Goal: Information Seeking & Learning: Find specific fact

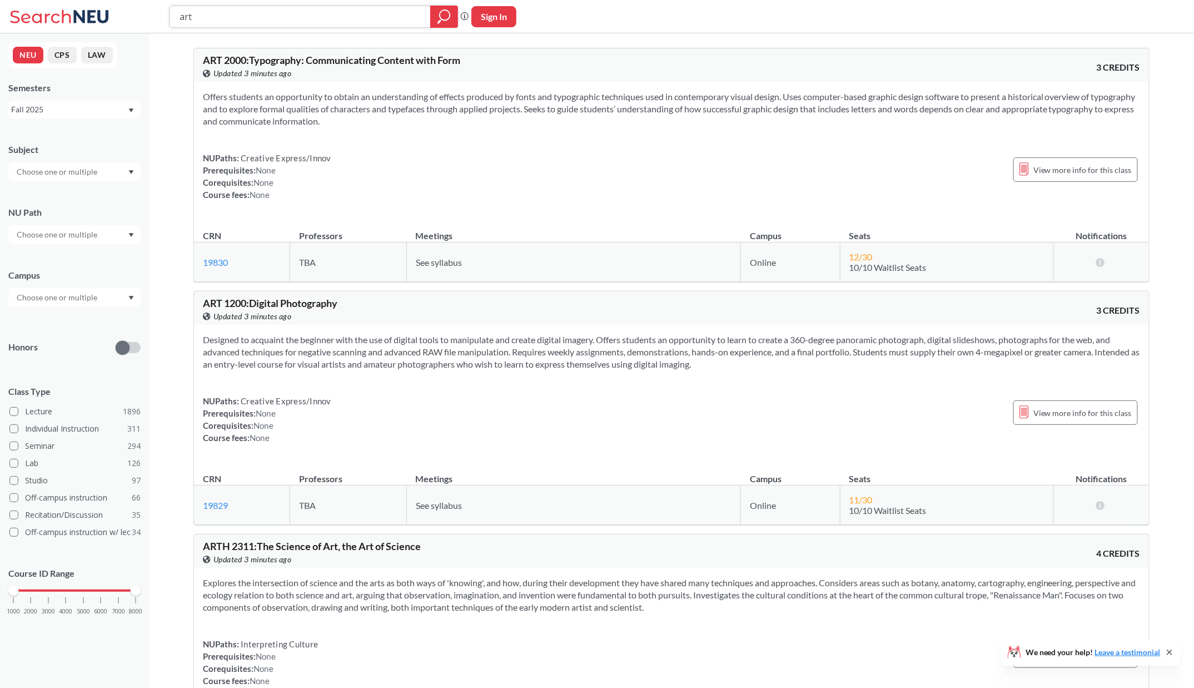
click at [224, 11] on input "art" at bounding box center [300, 16] width 244 height 19
type input "art2340"
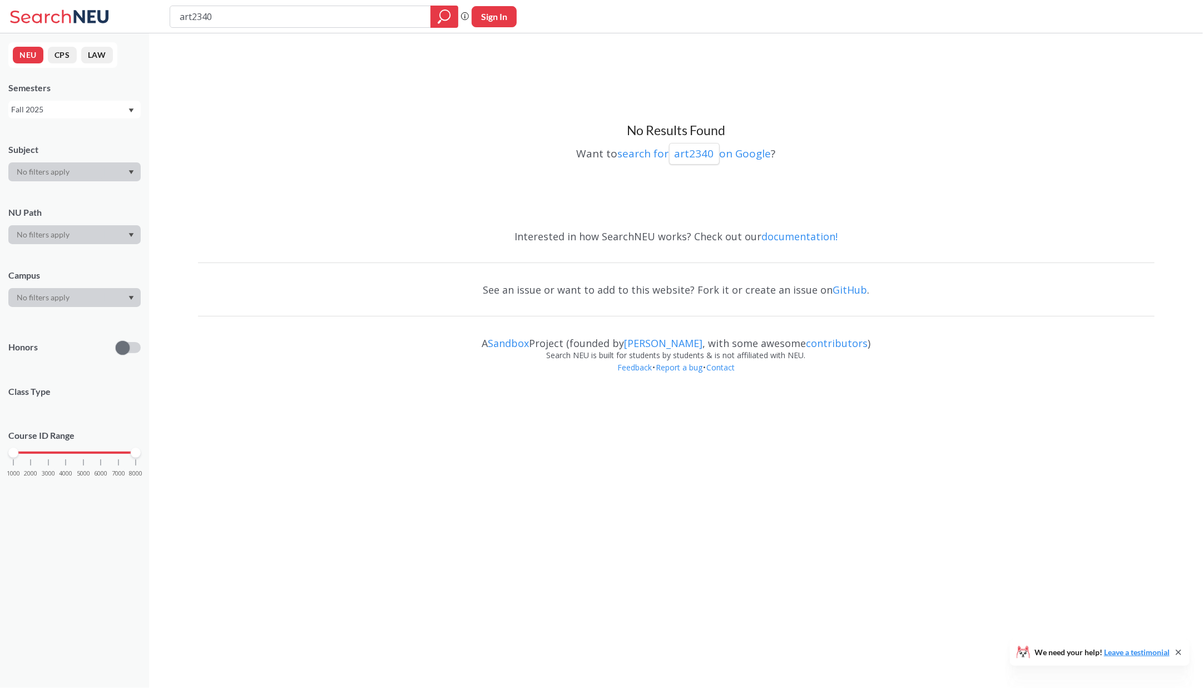
click at [221, 16] on input "art2340" at bounding box center [300, 16] width 244 height 19
type input "art 2340"
type input "art"
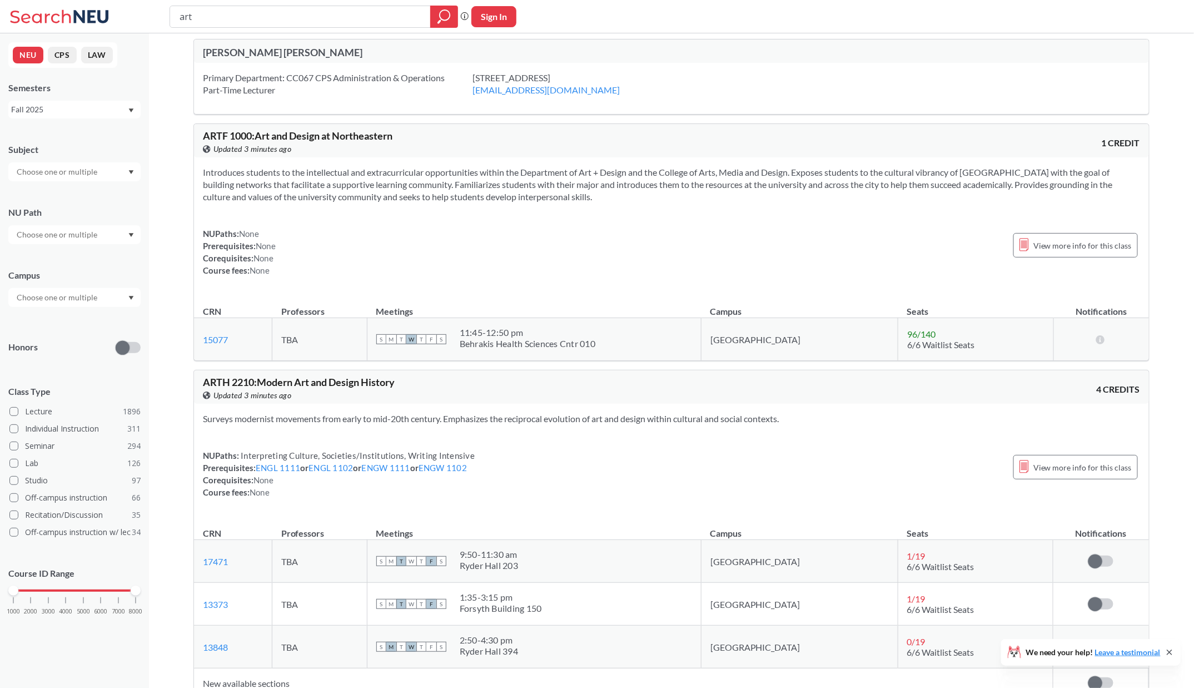
scroll to position [1203, 0]
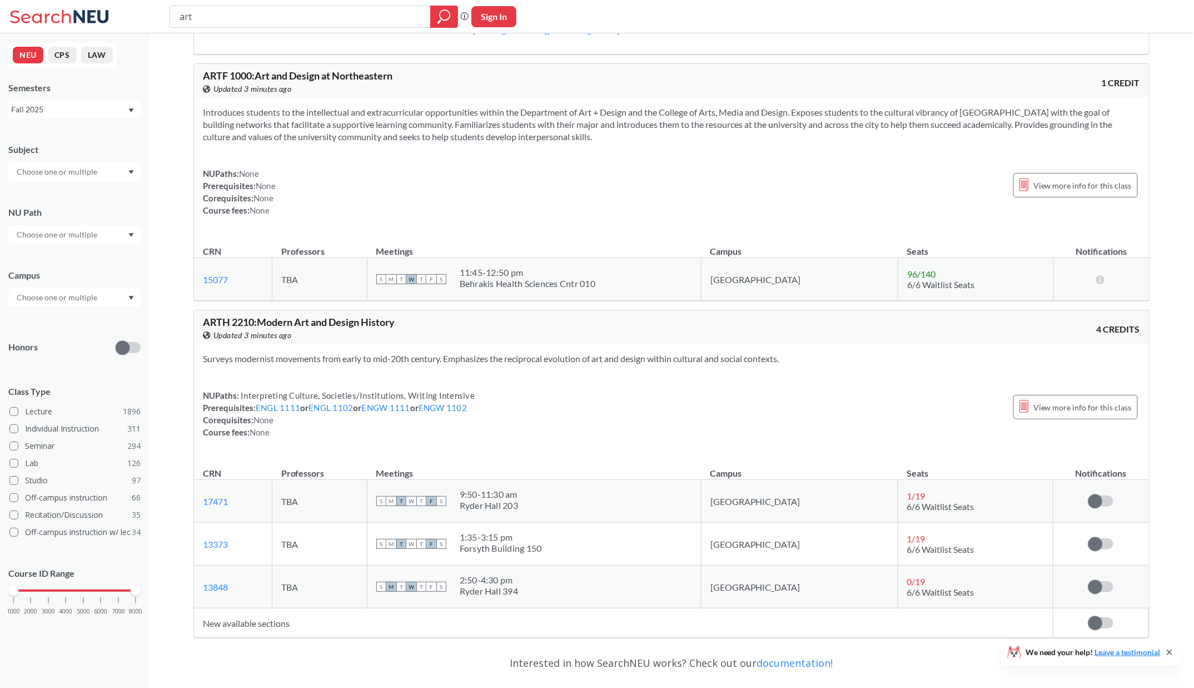
click at [43, 161] on div "Subject" at bounding box center [74, 156] width 132 height 49
click at [43, 170] on input "text" at bounding box center [57, 171] width 93 height 13
type input "art"
click at [59, 256] on div "ARTF ( 11 )" at bounding box center [77, 252] width 126 height 12
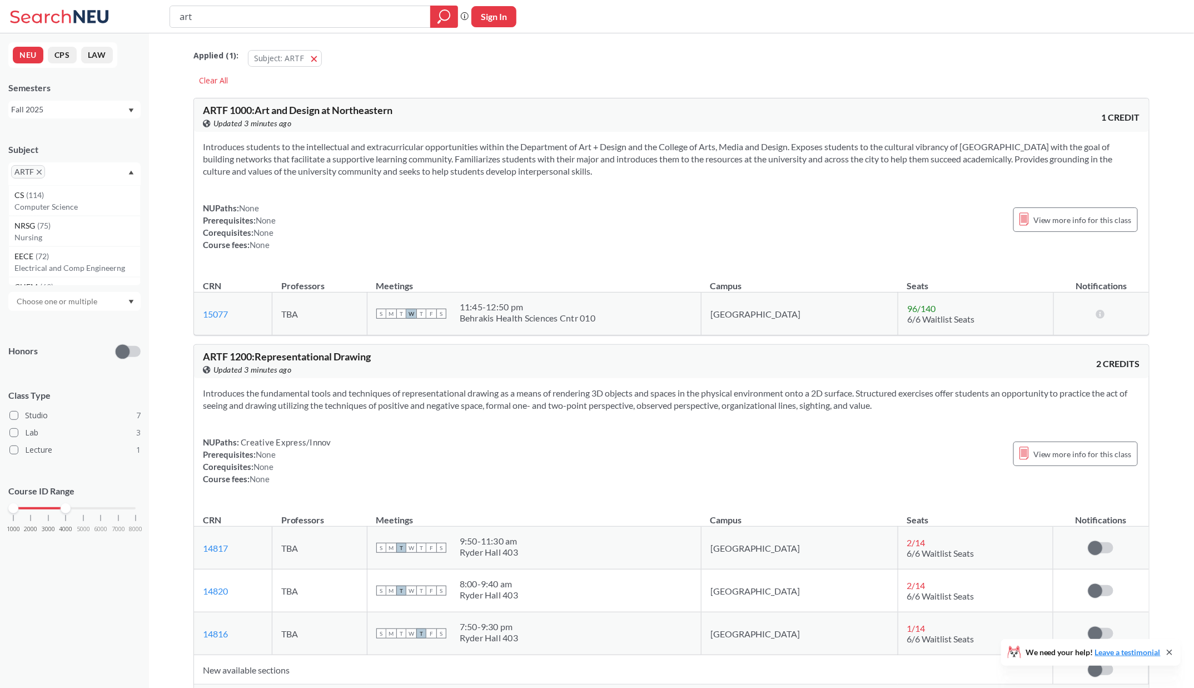
drag, startPoint x: 133, startPoint y: 507, endPoint x: 62, endPoint y: 503, distance: 71.3
click at [62, 503] on div at bounding box center [66, 508] width 10 height 10
click at [651, 43] on div "Applied ( 2 ): Subject: ARTF ARTF Course ID Range: 1000 - 4000 1000 - 4000" at bounding box center [671, 55] width 956 height 33
